Goal: Use online tool/utility: Utilize a website feature to perform a specific function

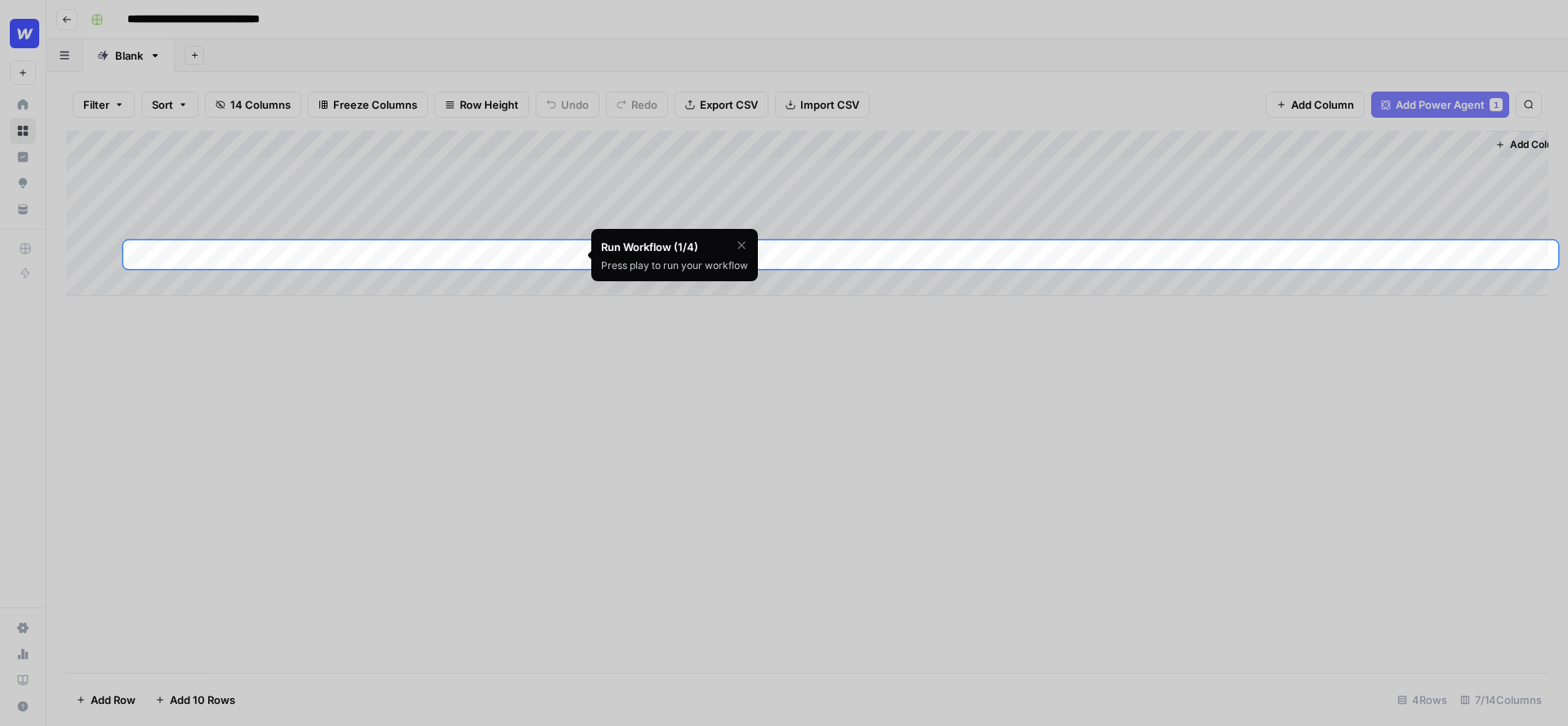
click at [556, 395] on div at bounding box center [784, 632] width 1568 height 726
click at [737, 242] on icon "button" at bounding box center [741, 245] width 13 height 13
click at [704, 279] on span "Skip Tutorial" at bounding box center [699, 286] width 52 height 13
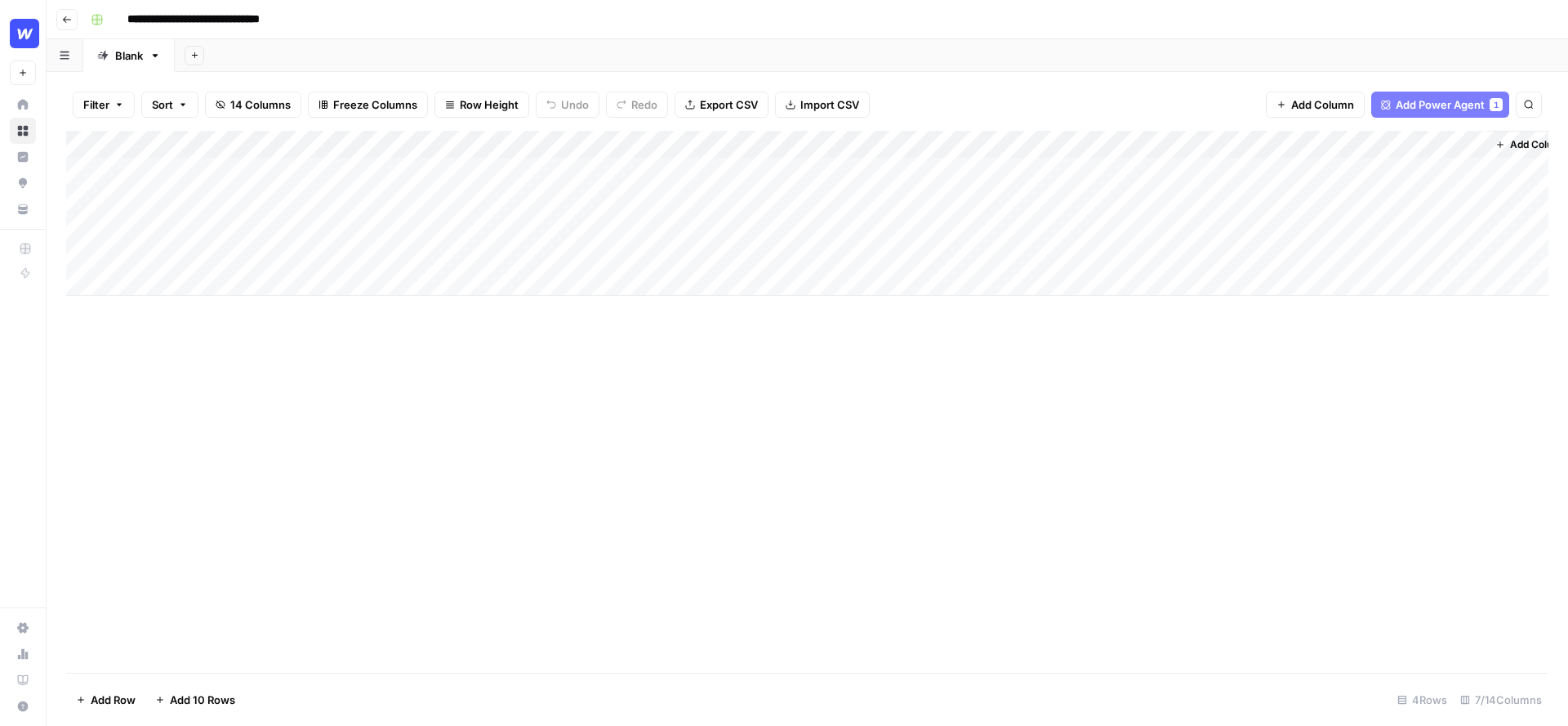
click at [550, 143] on div "Add Column" at bounding box center [808, 213] width 1483 height 165
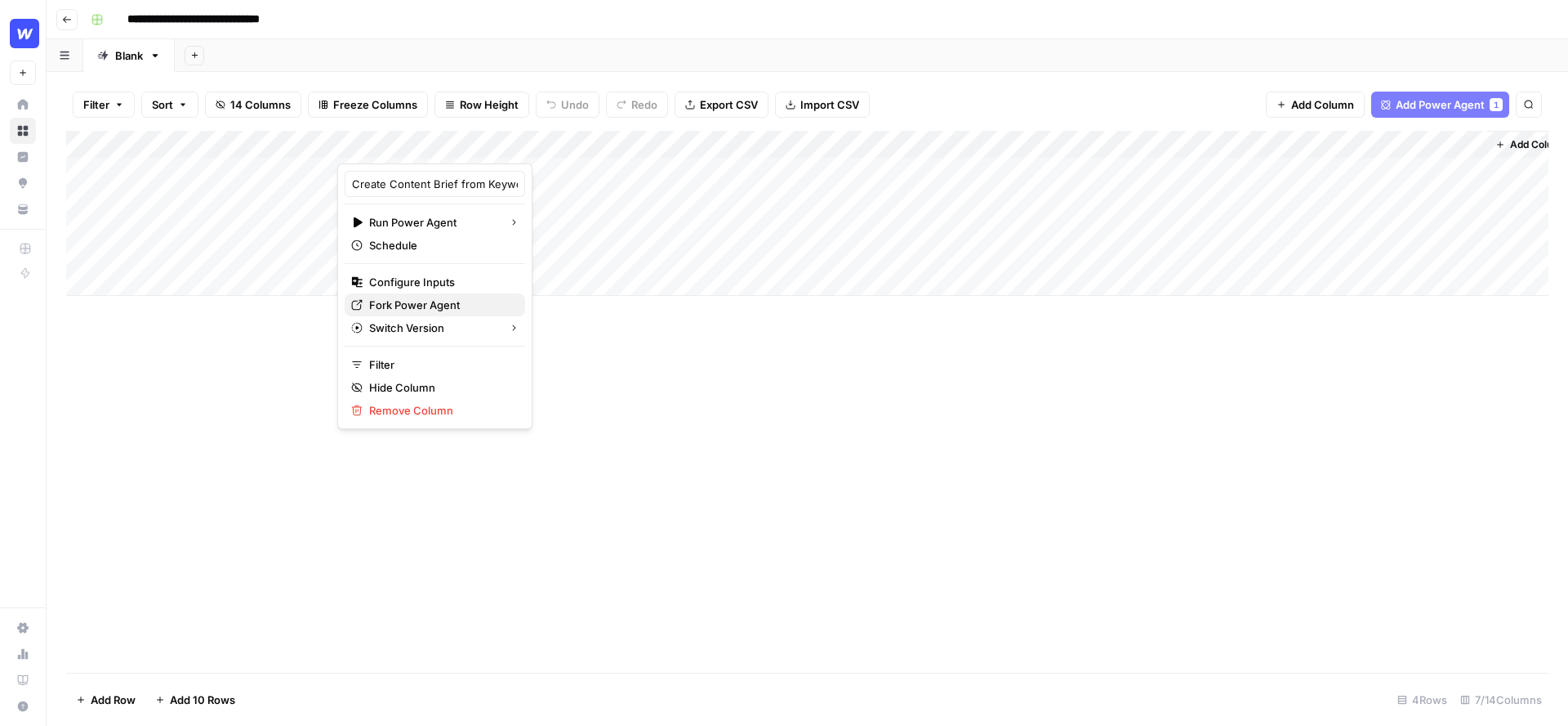
click at [395, 306] on span "Fork Power Agent" at bounding box center [440, 305] width 143 height 17
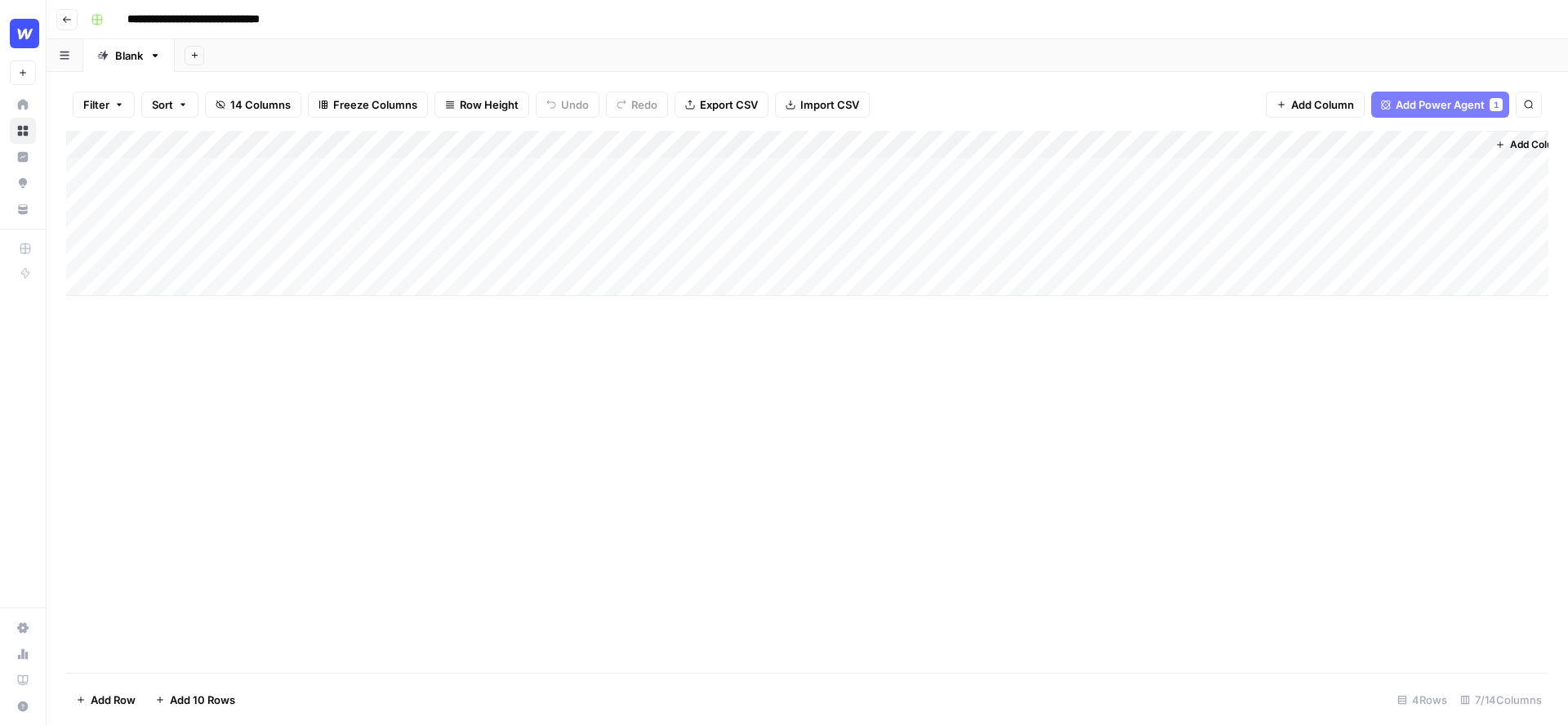
click at [467, 171] on div "Add Column" at bounding box center [808, 213] width 1483 height 165
click at [570, 168] on div "Add Column" at bounding box center [808, 213] width 1483 height 165
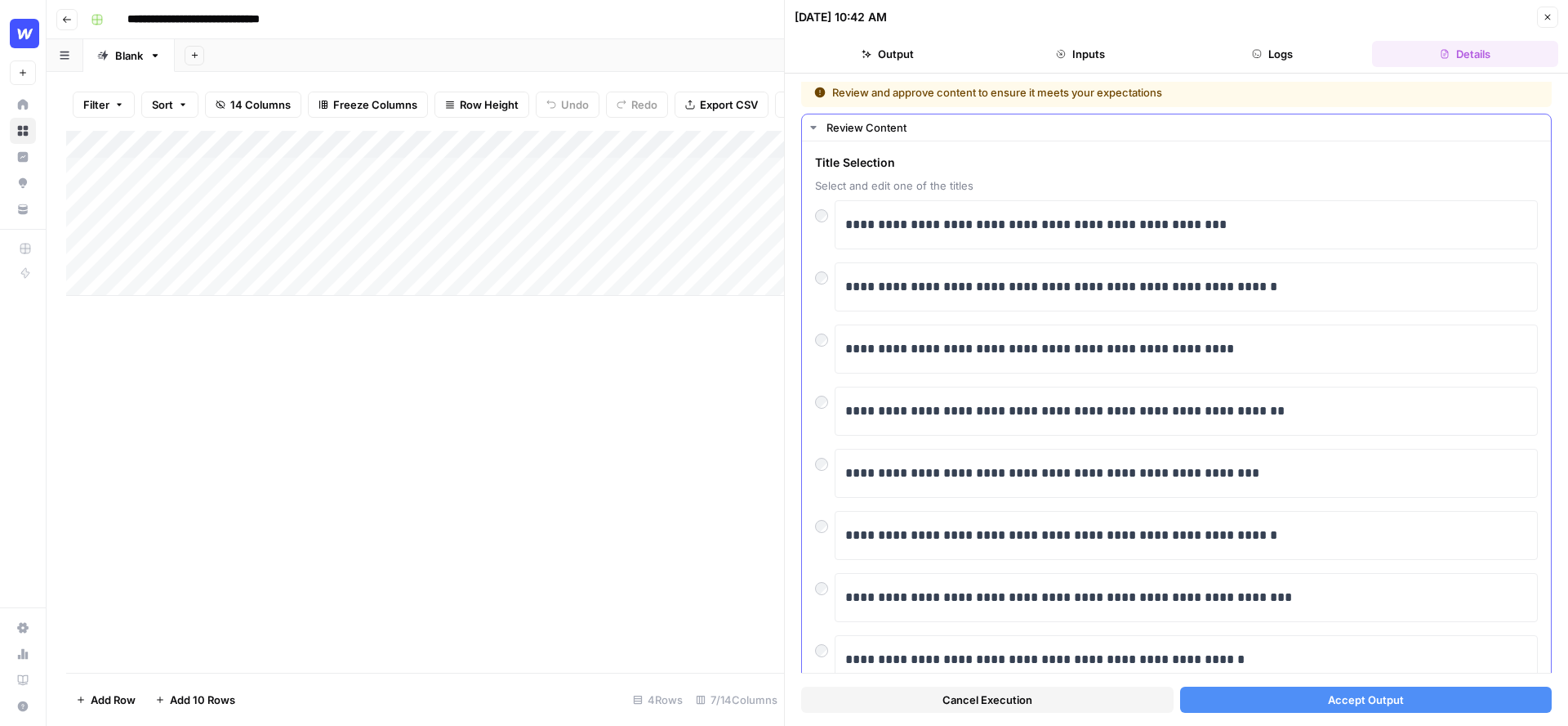
scroll to position [188, 0]
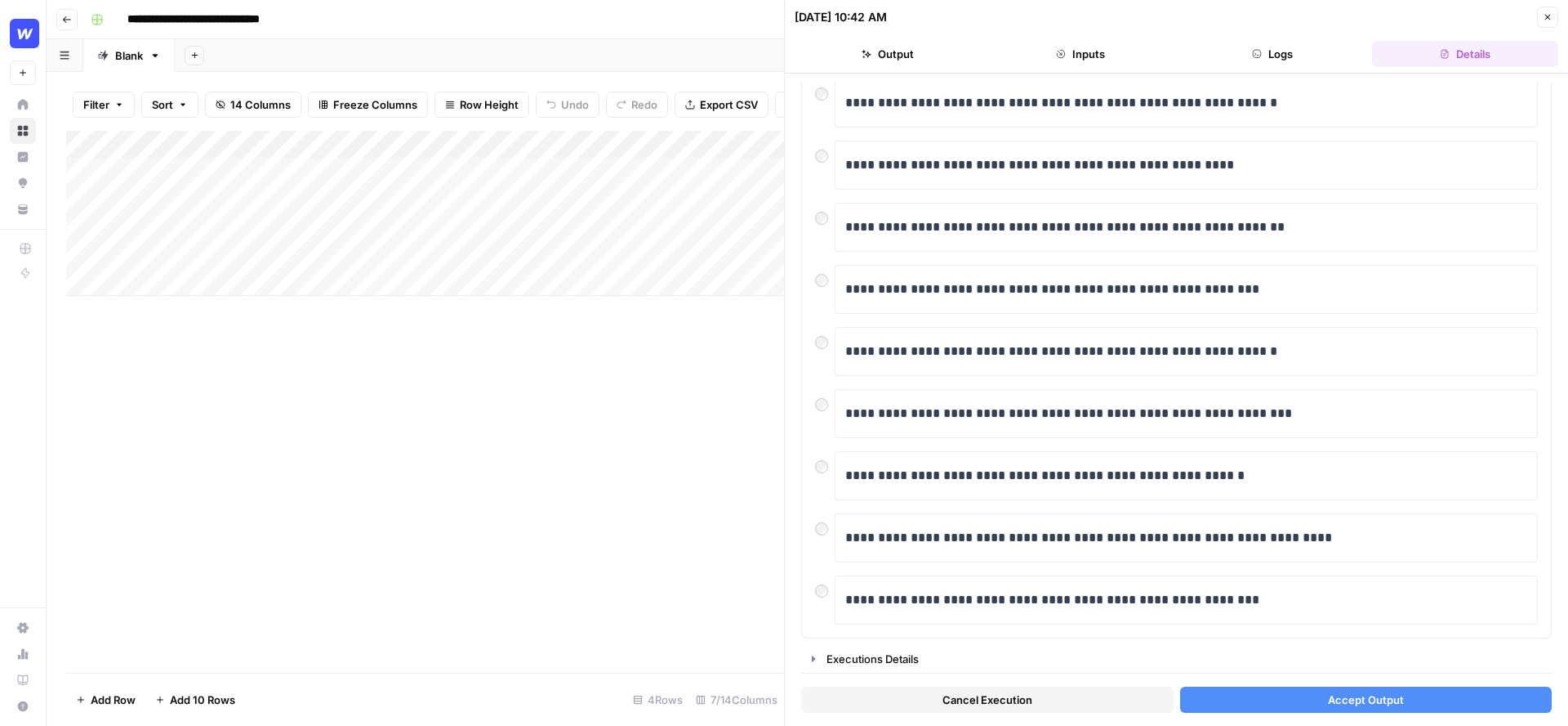
click at [1353, 707] on span "Accept Output" at bounding box center [1366, 699] width 76 height 17
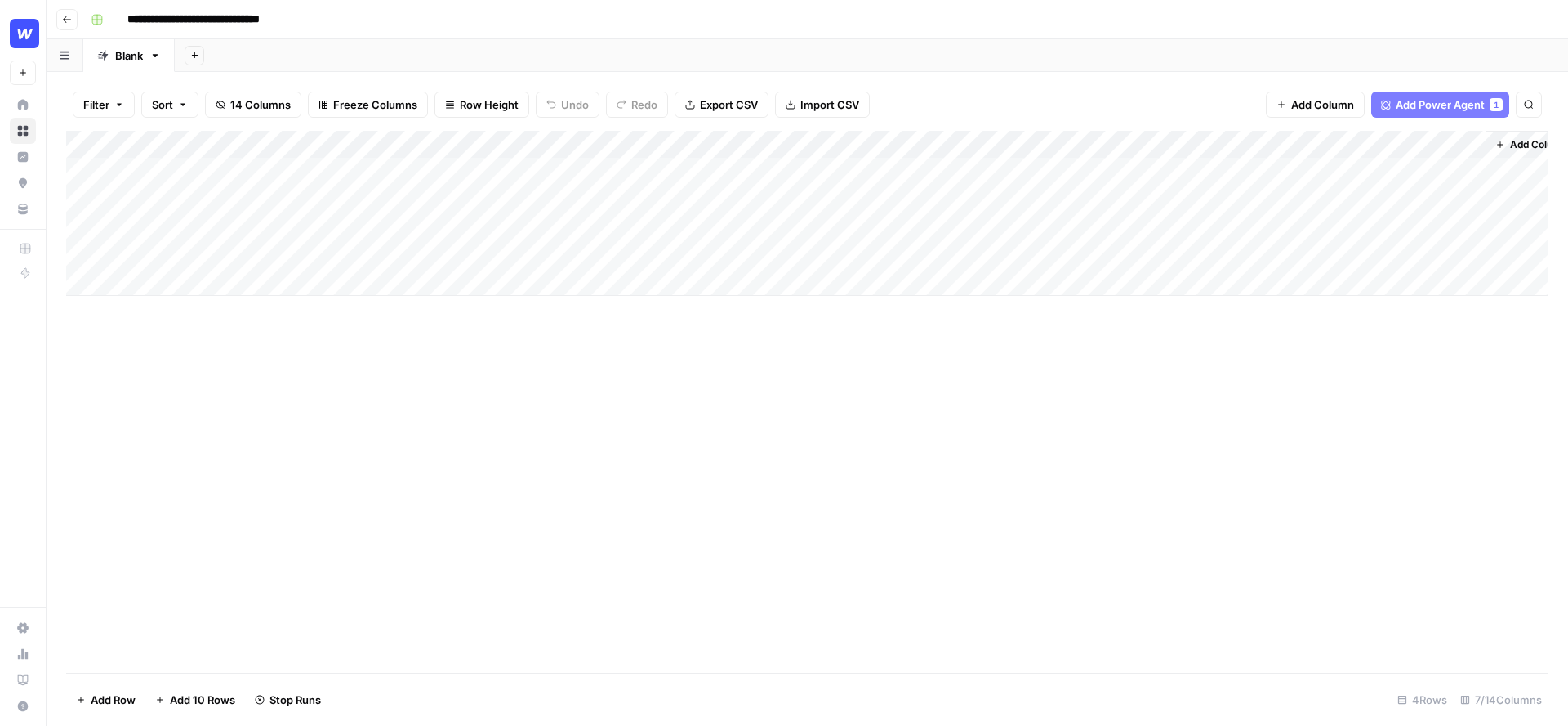
click at [943, 144] on div "Add Column" at bounding box center [808, 213] width 1483 height 165
click at [899, 64] on div "Add Sheet" at bounding box center [871, 55] width 1393 height 32
click at [545, 141] on div "Add Column" at bounding box center [808, 213] width 1483 height 165
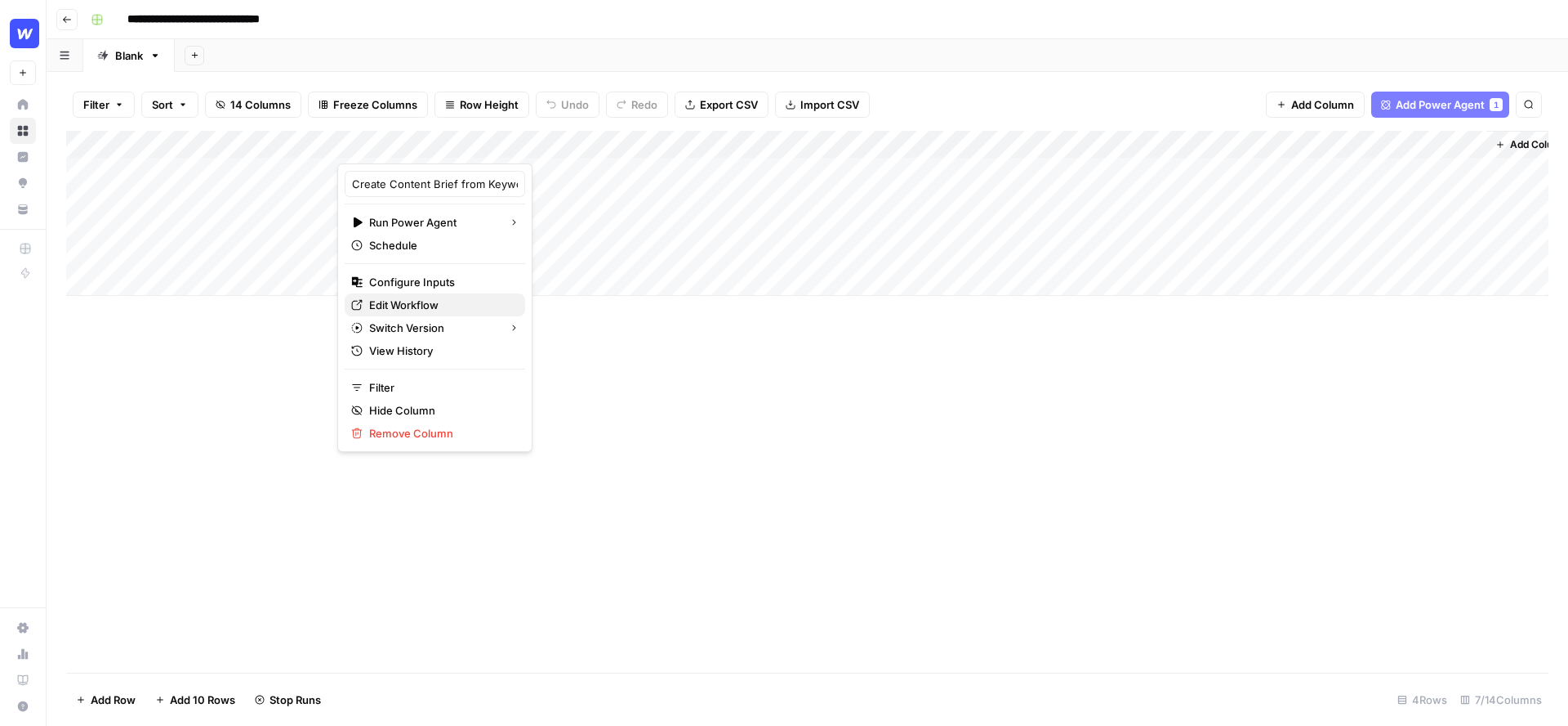
click at [409, 304] on span "Edit Workflow" at bounding box center [440, 305] width 143 height 17
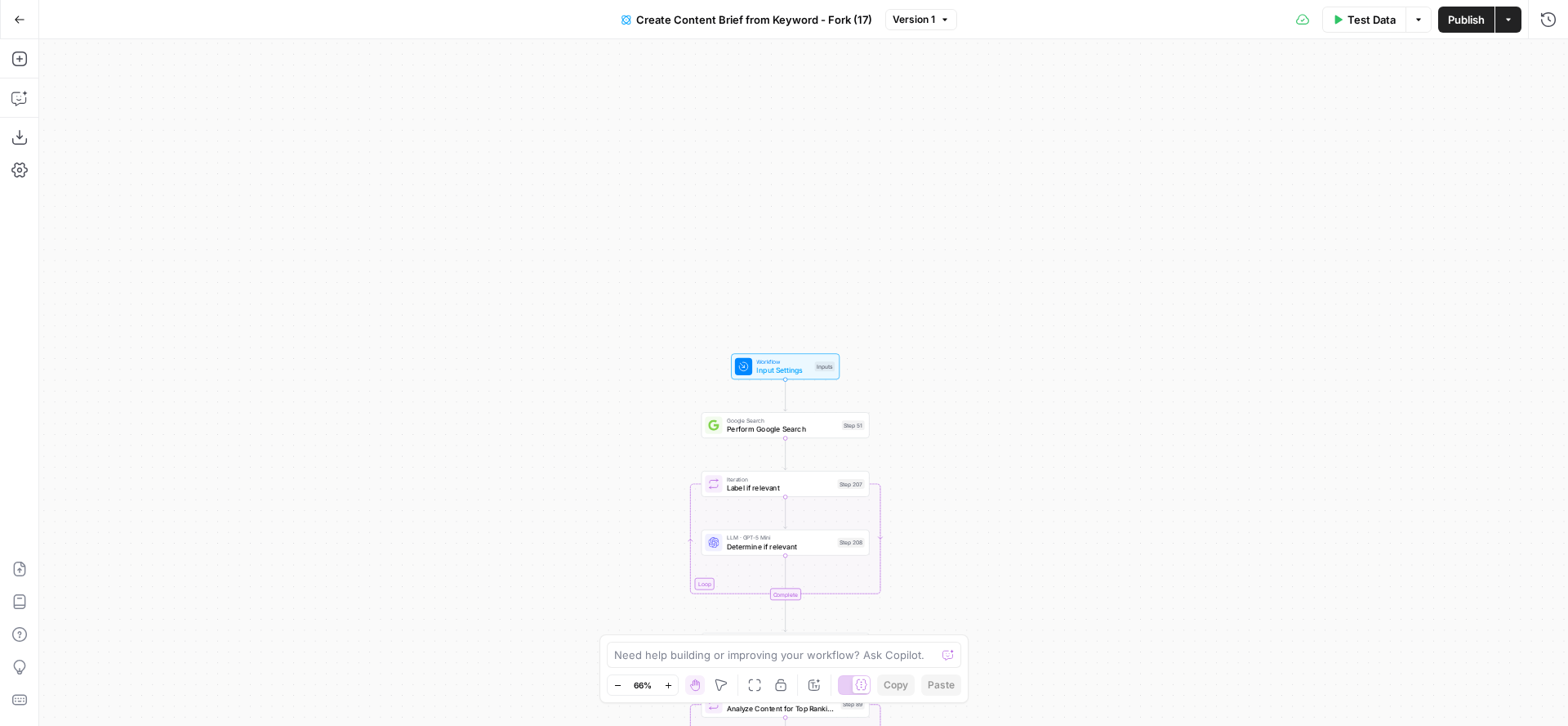
click at [18, 14] on icon "button" at bounding box center [19, 19] width 11 height 11
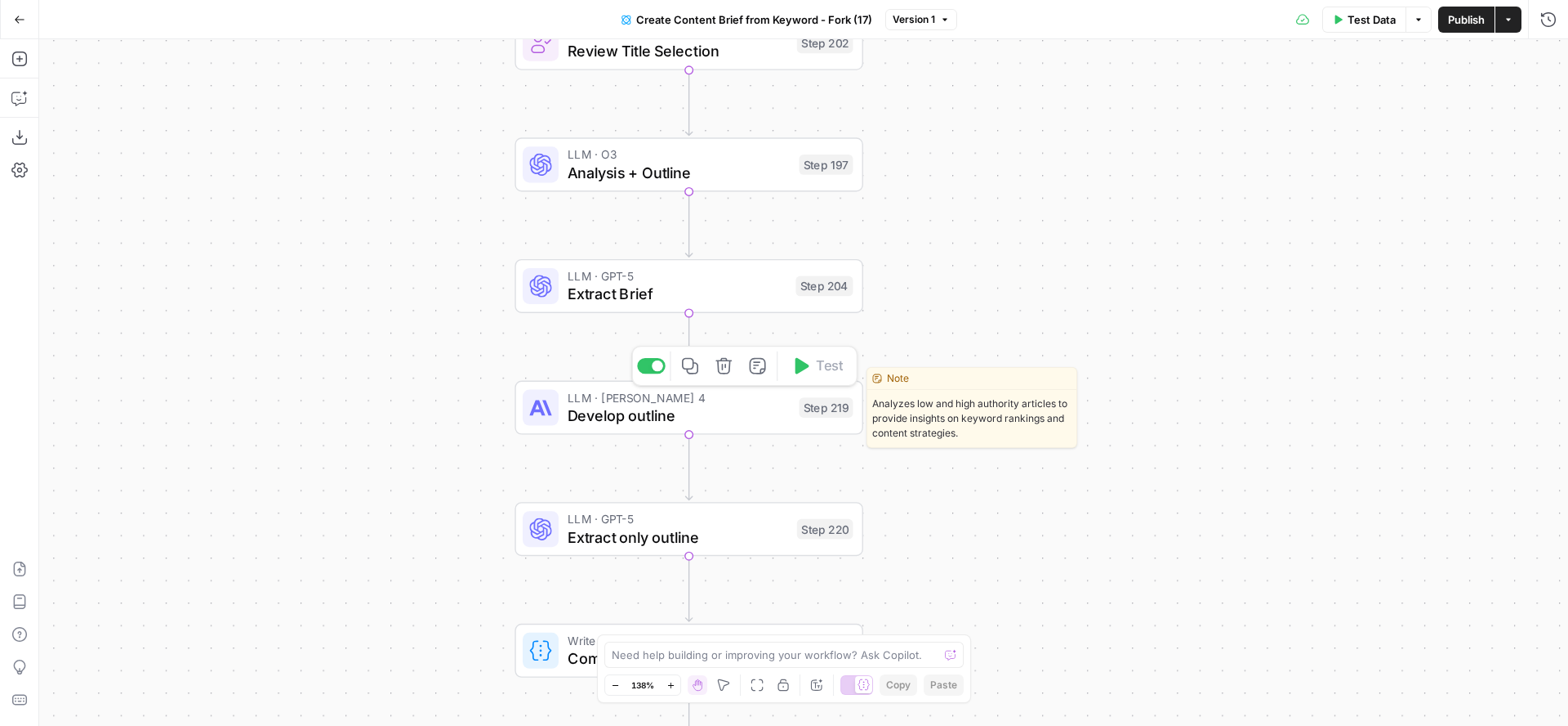
click at [704, 410] on span "Develop outline" at bounding box center [679, 414] width 222 height 23
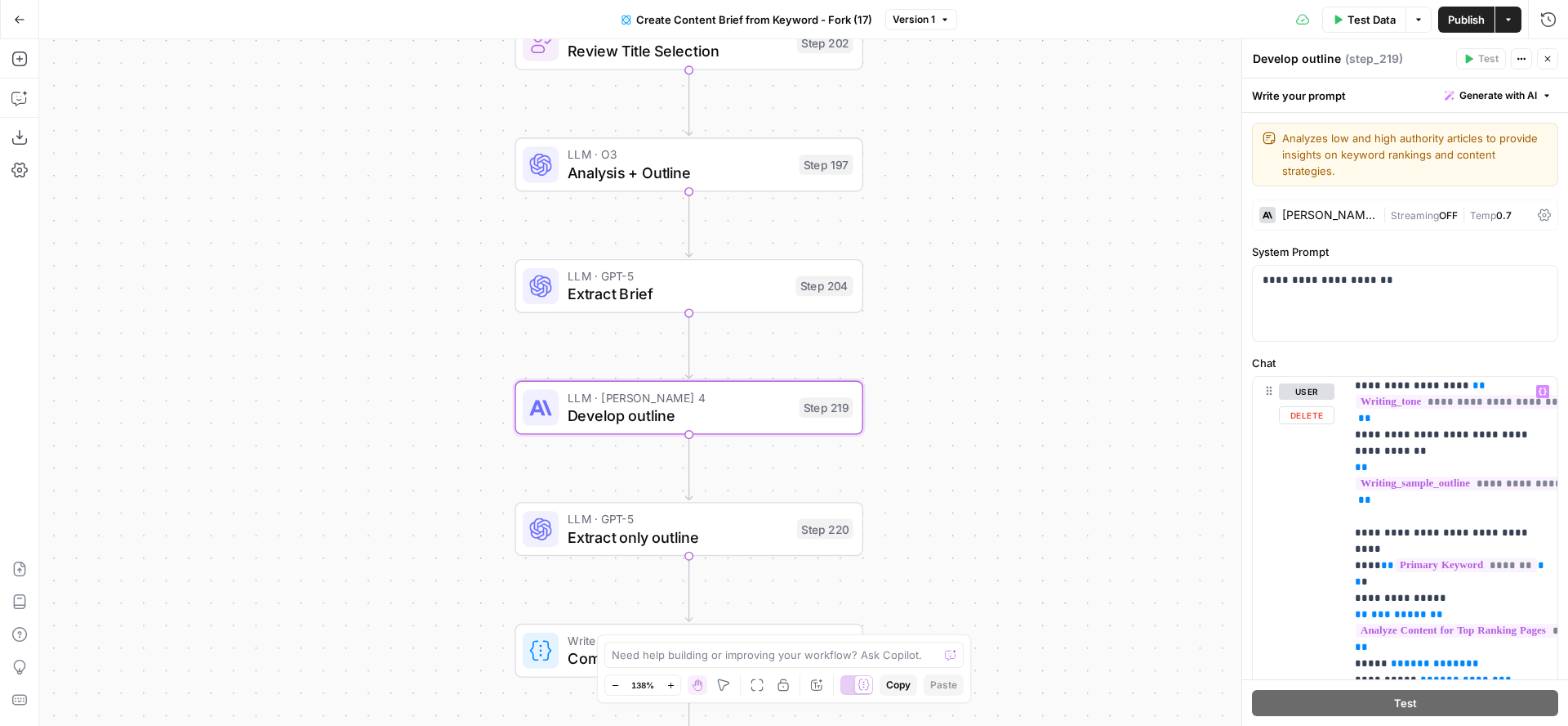
scroll to position [645, 3]
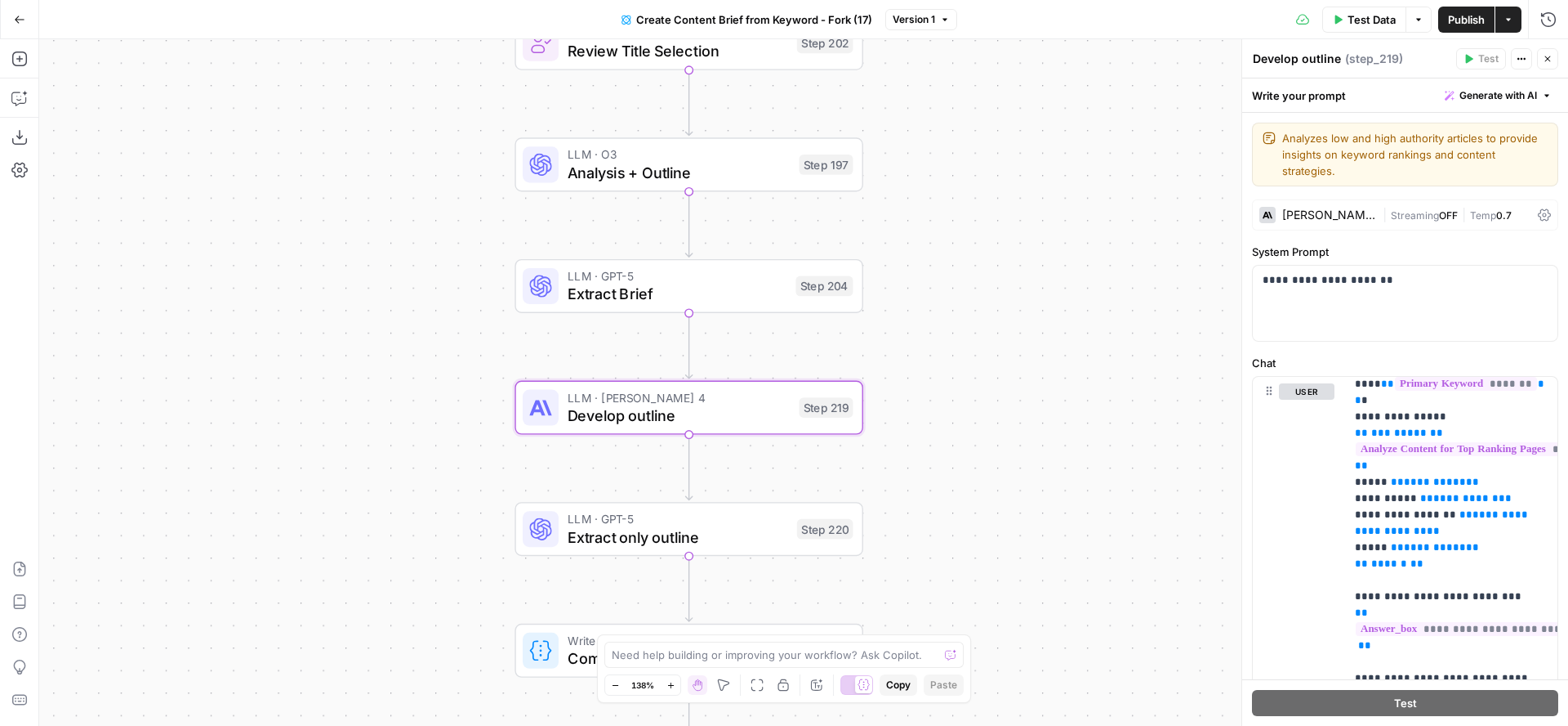
click at [1546, 208] on icon at bounding box center [1545, 215] width 13 height 13
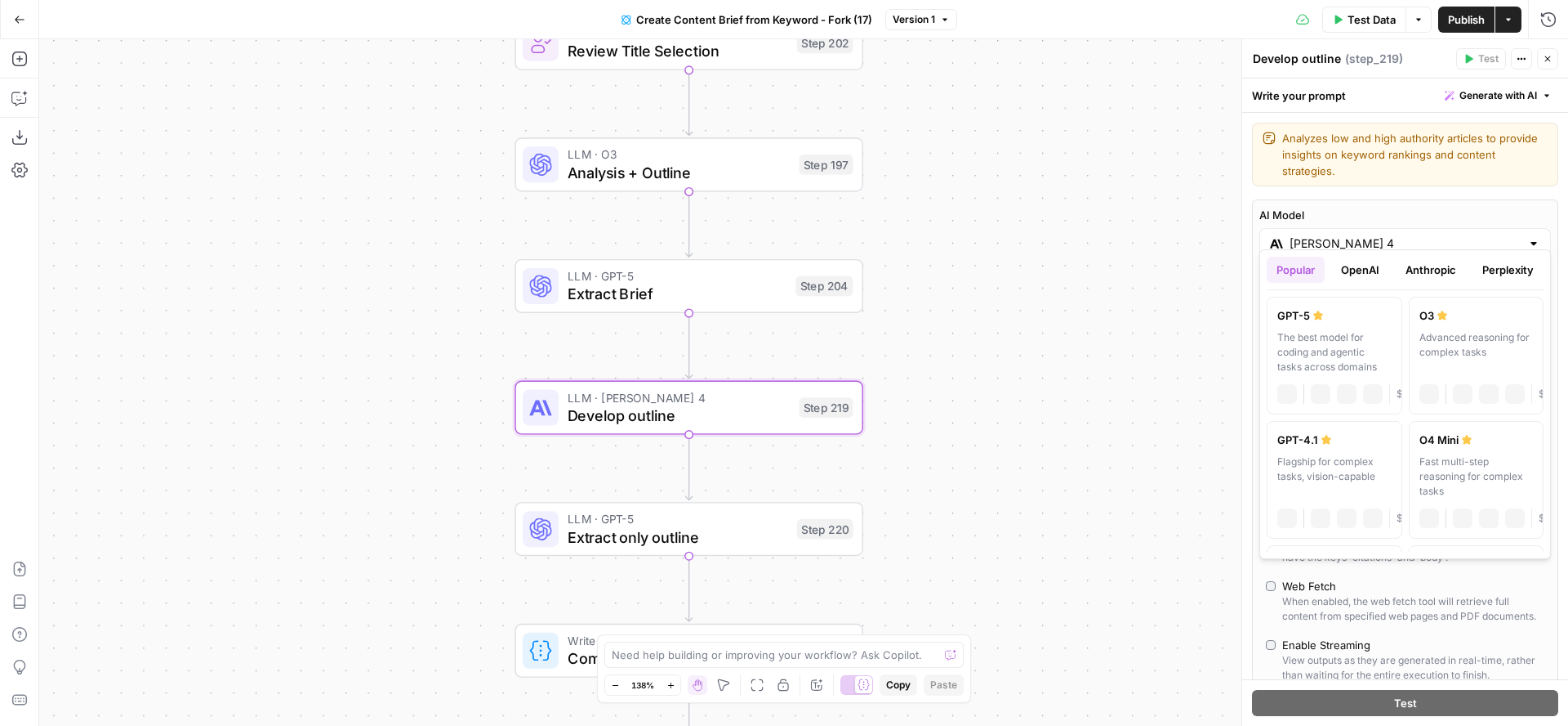
click at [1378, 235] on input "[PERSON_NAME] 4" at bounding box center [1405, 243] width 231 height 17
click at [1361, 207] on label "AI Model" at bounding box center [1404, 215] width 291 height 17
click at [1361, 235] on input "[PERSON_NAME] 4" at bounding box center [1405, 243] width 231 height 17
